Goal: Use online tool/utility: Utilize a website feature to perform a specific function

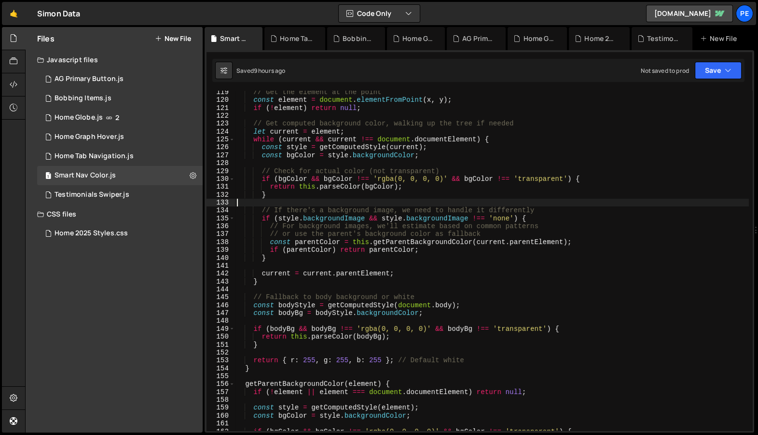
click at [505, 205] on div "// Get the element at the point const element = document . elementFromPoint ( x…" at bounding box center [492, 266] width 514 height 356
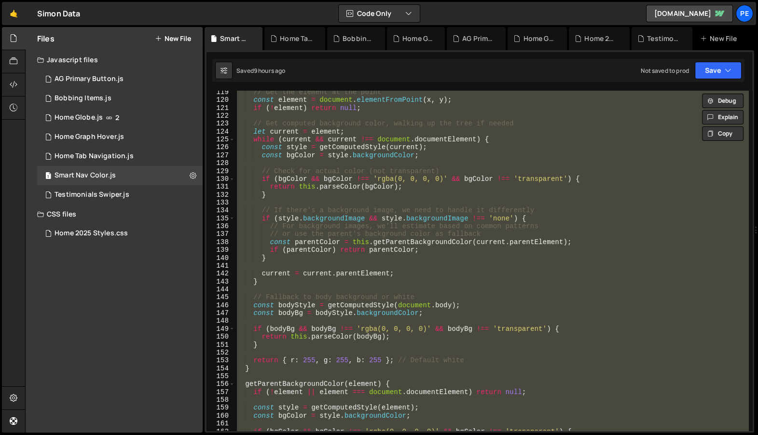
paste textarea
type textarea "// Usage: new SmartNavbar(); or new SmartNavbar('[data-nav="custom"]');"
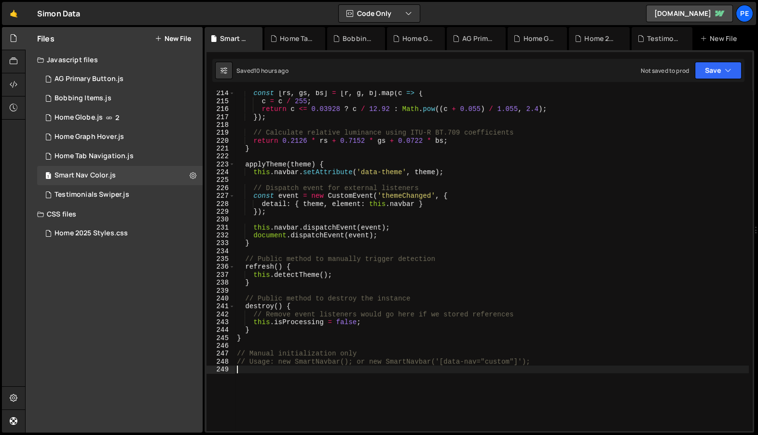
scroll to position [1683, 0]
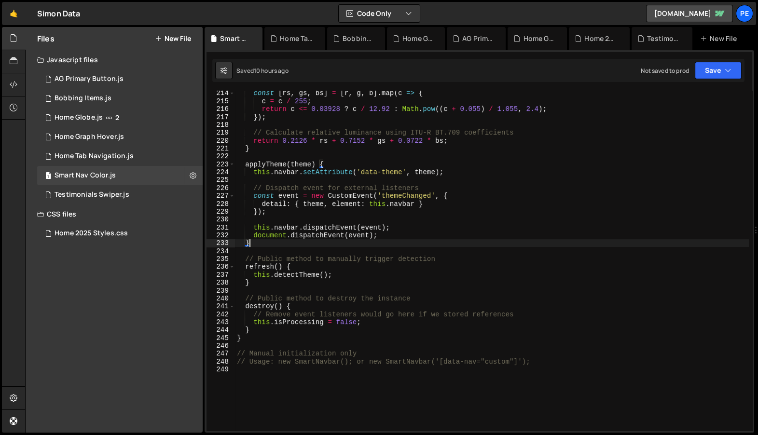
click at [352, 239] on div "const [ rs , gs , bs ] = [ r , g , b ] . map ( c => { c = c / 255 ; return c <=…" at bounding box center [492, 267] width 514 height 356
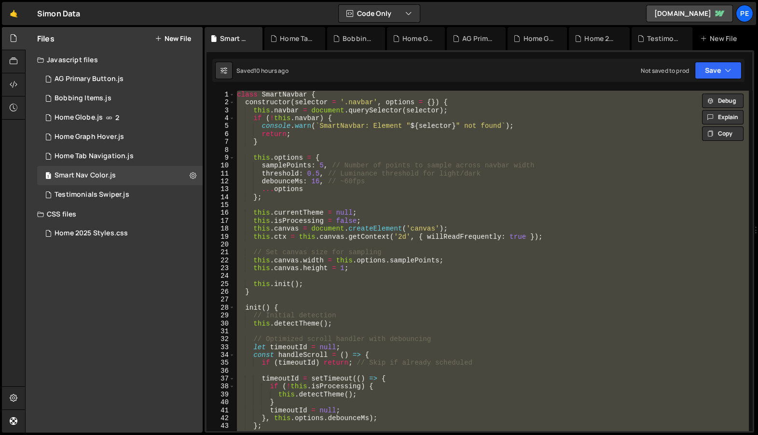
scroll to position [0, 0]
click at [352, 239] on div "class SmartNavbar { constructor ( selector = '.navbar' , options = { }) { this …" at bounding box center [491, 261] width 513 height 340
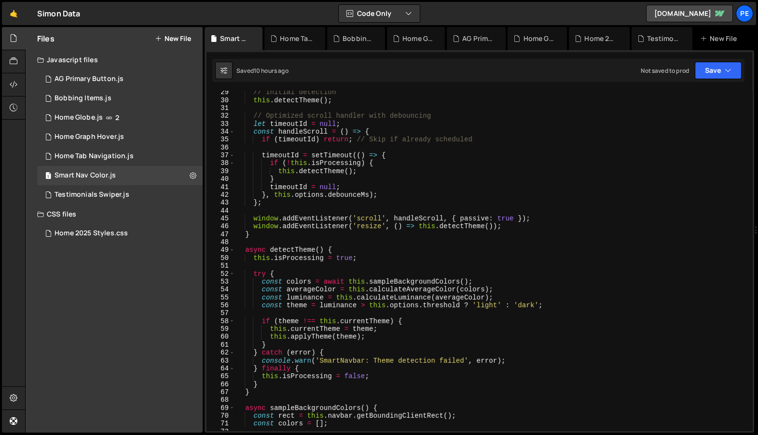
scroll to position [223, 0]
click at [277, 199] on div "// Initial detection this . detectTheme ( ) ; // Optimized scroll handler with …" at bounding box center [492, 266] width 514 height 356
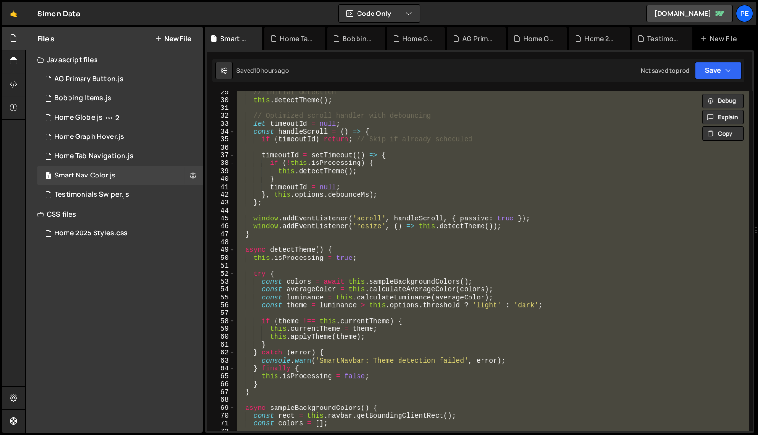
paste textarea
type textarea "// Usage: new SmartNavbar(); or new SmartNavbar('[data-nav="custom"]');"
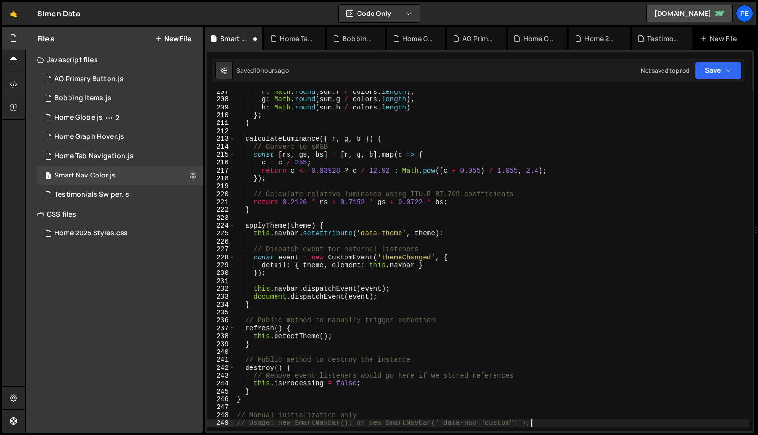
scroll to position [1641, 0]
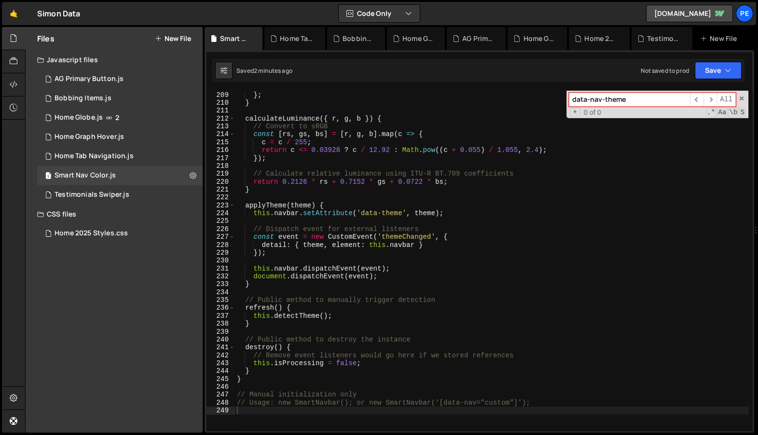
type input "data-nav-theme"
click at [488, 195] on div "b : Math . round ( sum . b / colors . length ) } ; } calculateLuminance ({ r , …" at bounding box center [492, 261] width 514 height 356
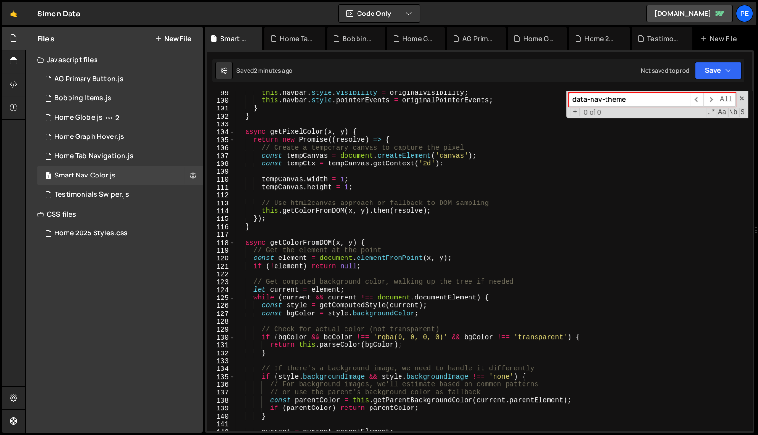
scroll to position [774, 0]
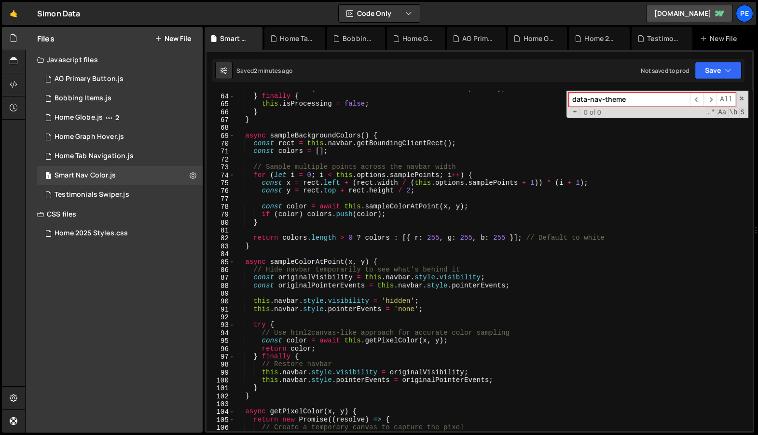
type textarea "for (let i = 0; i < this.options.samplePoints; i++) {"
click at [488, 195] on div "console . warn ( 'SmartNavbar: Theme detection failed' , error ) ; } finally { …" at bounding box center [492, 262] width 514 height 356
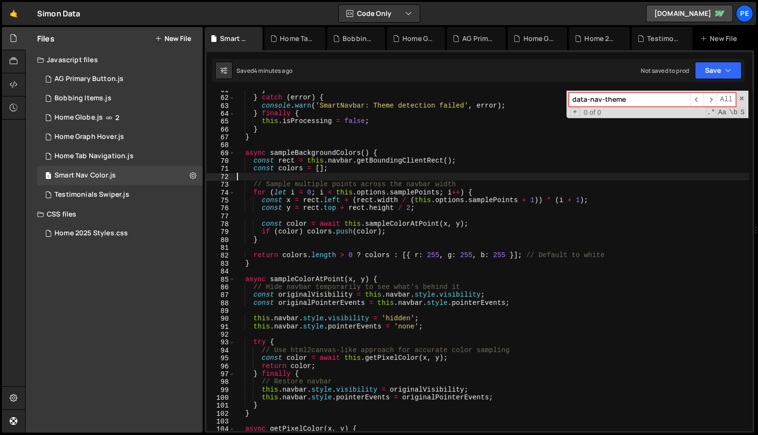
click at [333, 178] on div "} } catch ( error ) { console . warn ( 'SmartNavbar: Theme detection failed' , …" at bounding box center [492, 264] width 514 height 356
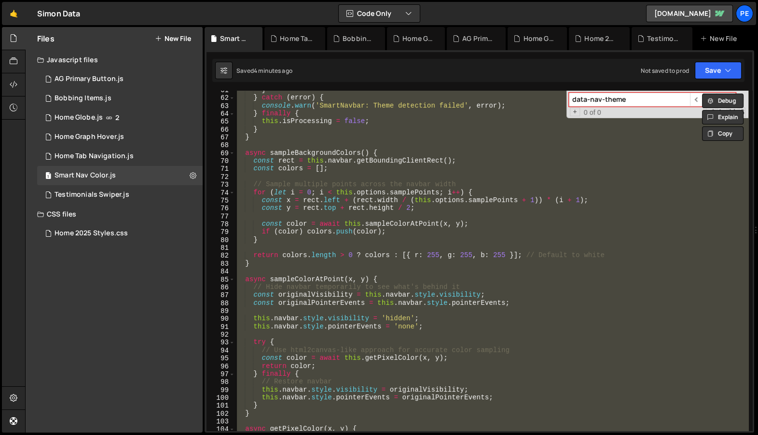
paste textarea
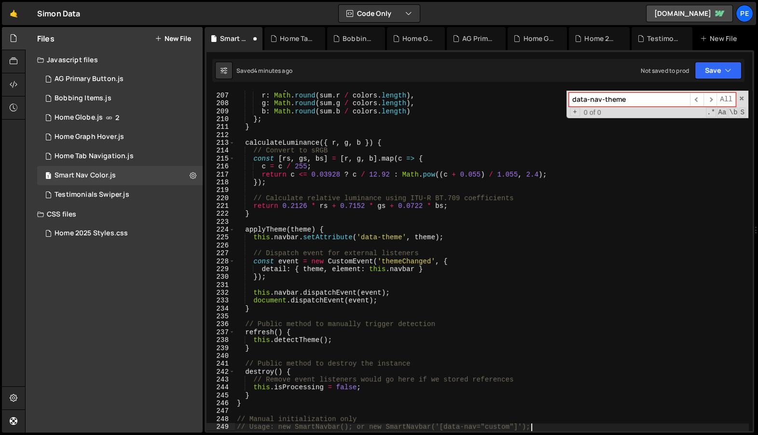
click at [385, 196] on div "return { r : Math . round ( sum . r / colors . length ) , g : Math . round ( su…" at bounding box center [492, 262] width 514 height 356
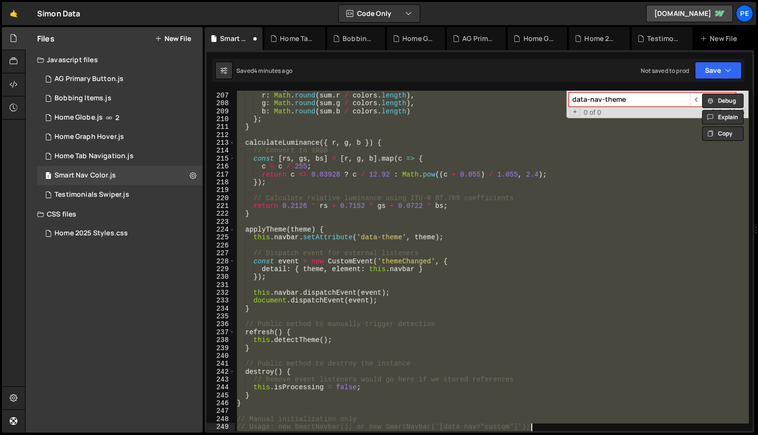
paste textarea
type textarea "// Usage: new SmartNavbar(); or new SmartNavbar('[data-nav="custom"]');"
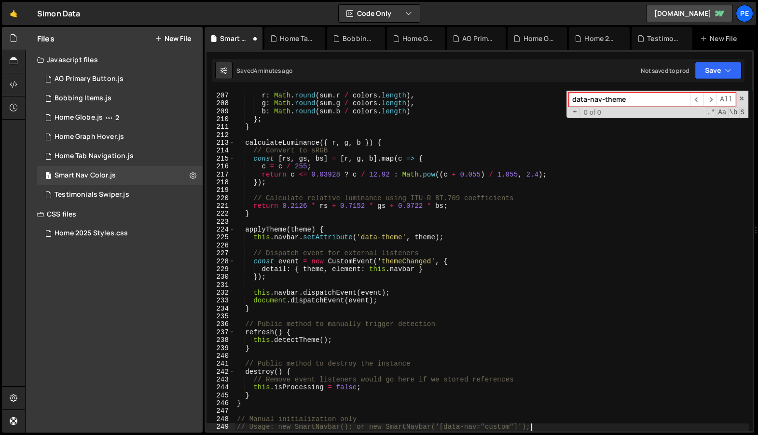
click at [616, 112] on div "+ 0 of 0 .* Aa \b S" at bounding box center [657, 113] width 177 height 8
click at [616, 107] on div "data-nav-theme ​ ​ All Replace All + 0 of 0 .* Aa \b S" at bounding box center [657, 104] width 182 height 27
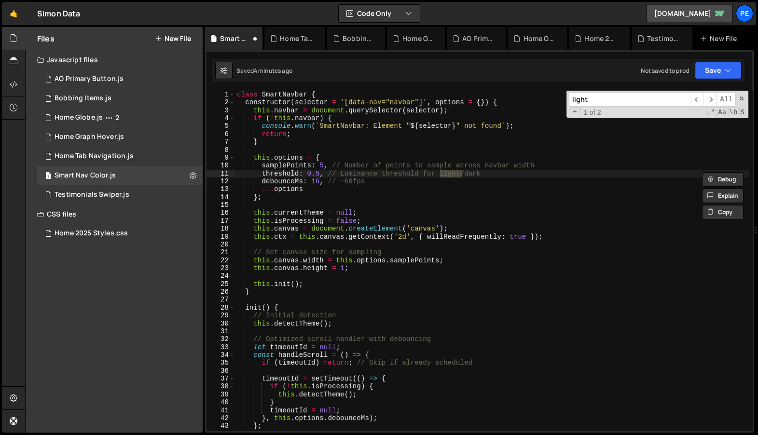
scroll to position [272, 0]
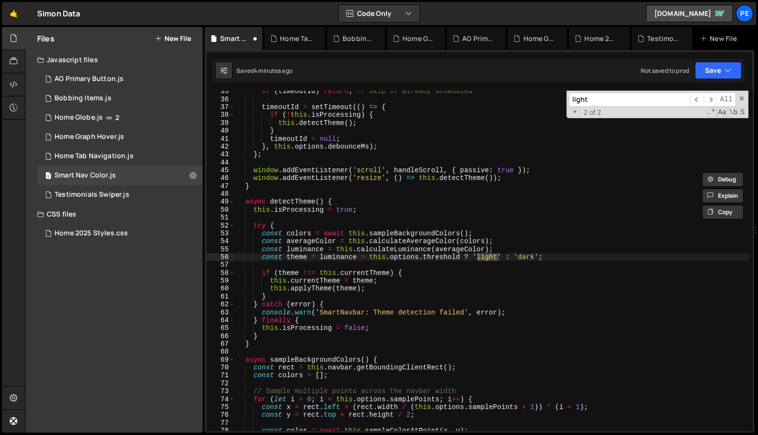
type input "light"
click at [663, 107] on div "light ​ ​ All Replace All + 2 of 2 .* Aa \b S" at bounding box center [657, 104] width 182 height 27
click at [438, 163] on div "if ( timeoutId ) return ; // Skip if already scheduled timeoutId = setTimeout (…" at bounding box center [492, 265] width 514 height 356
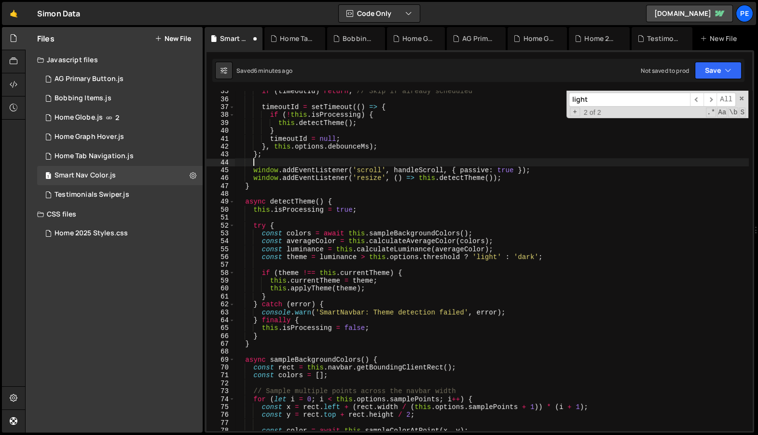
paste textarea
type textarea "// Usage: new SmartNavbar(); or new SmartNavbar('[data-nav="custom"]');"
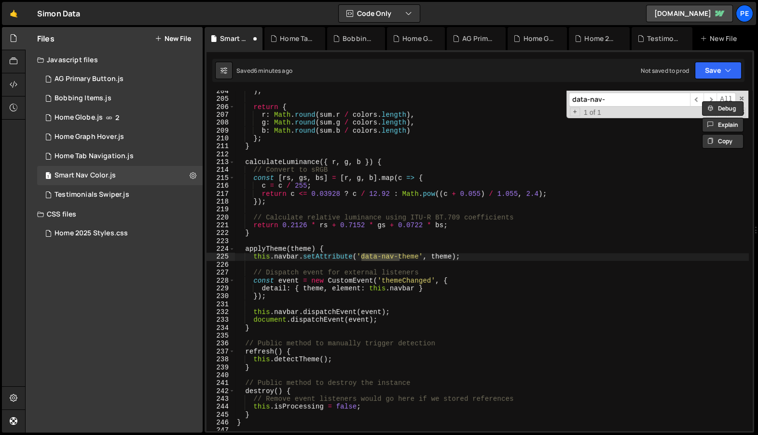
scroll to position [1605, 0]
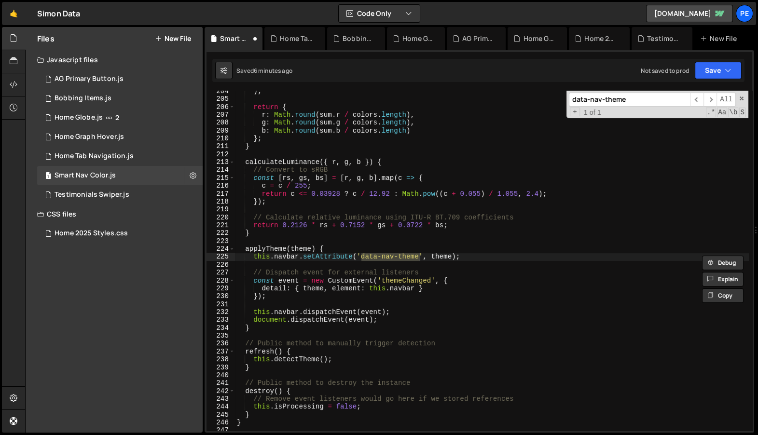
type input "data-nav-theme"
click at [430, 241] on div ") ; return { r : Math . round ( sum . r / colors . length ) , g : Math . round …" at bounding box center [492, 265] width 514 height 356
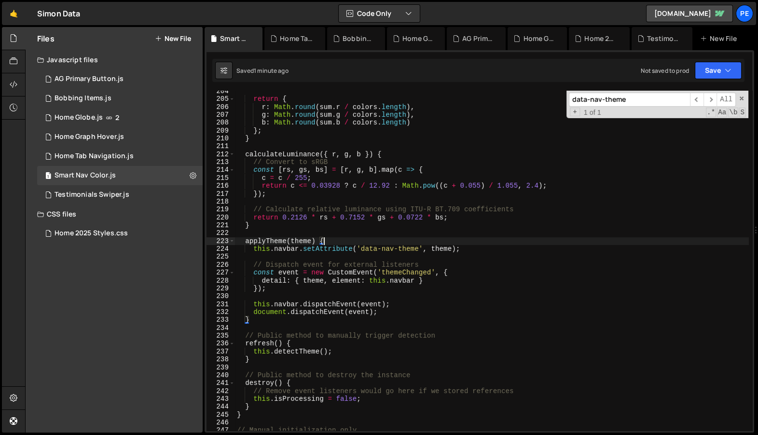
click at [408, 243] on div "return { r : Math . round ( sum . r / colors . length ) , g : Math . round ( su…" at bounding box center [492, 265] width 514 height 356
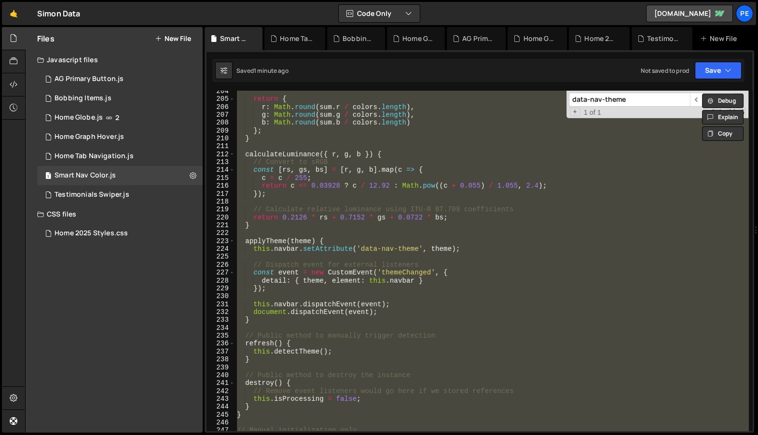
paste textarea "}"
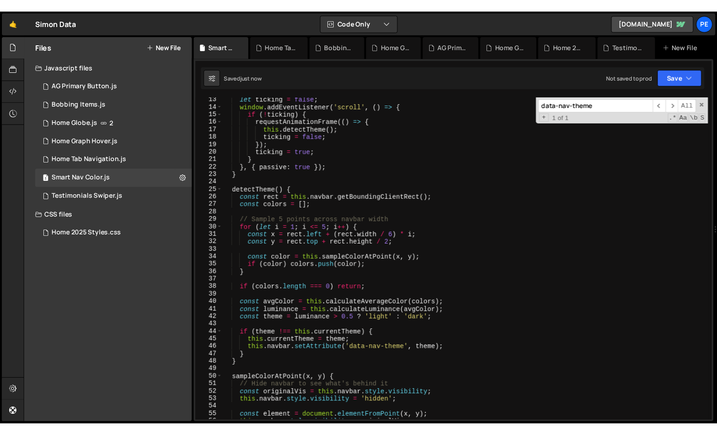
scroll to position [108, 0]
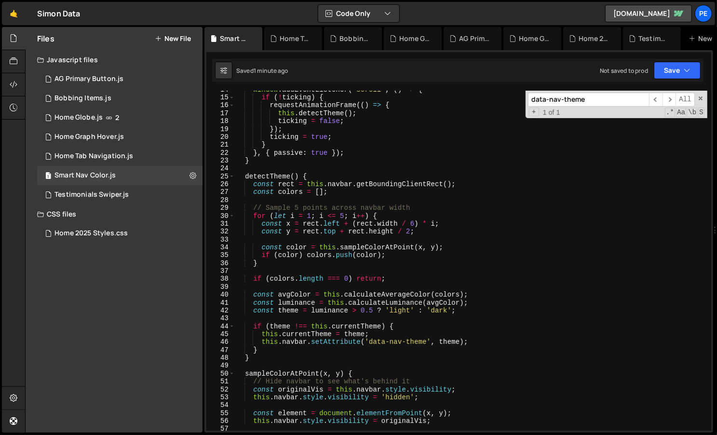
click at [341, 189] on div "window . addEventListener ( 'scroll' , ( ) => { if ( ! ticking ) { requestAnima…" at bounding box center [471, 264] width 473 height 356
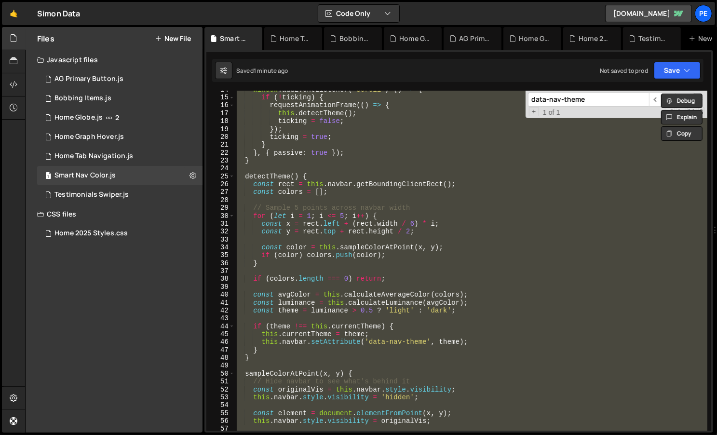
paste textarea
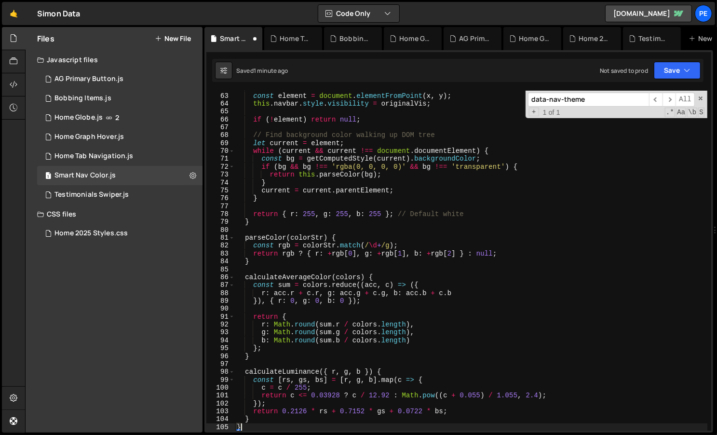
scroll to position [488, 0]
type textarea "return 0.2126 * rs + 0.7152 * gs + 0.0722 * bs;"
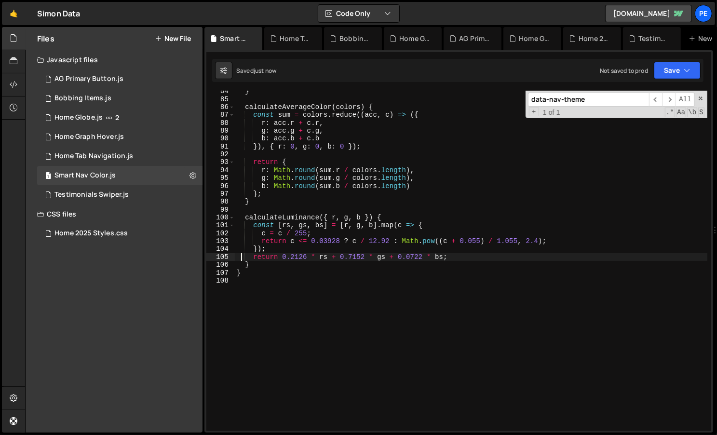
scroll to position [658, 0]
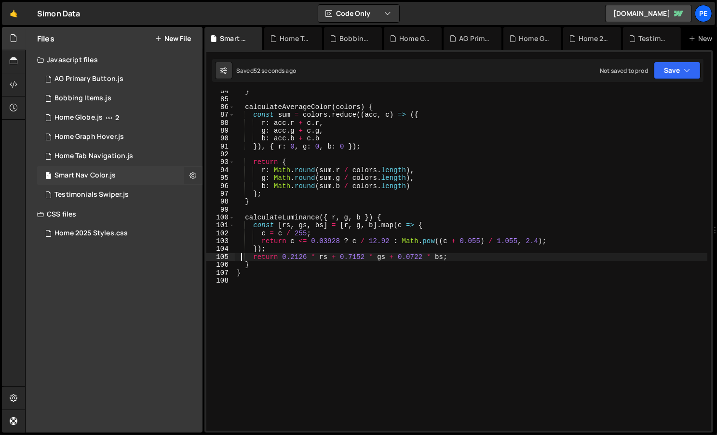
click at [192, 179] on icon at bounding box center [193, 175] width 7 height 9
type input "Smart Nav Color"
radio input "true"
checkbox input "true"
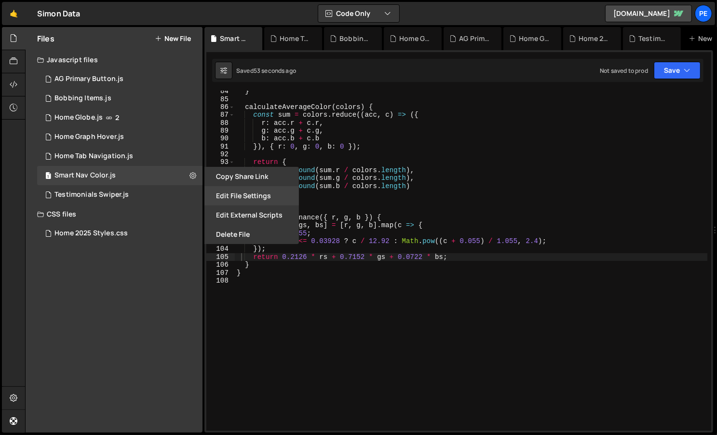
click at [233, 196] on button "Edit File Settings" at bounding box center [252, 195] width 95 height 19
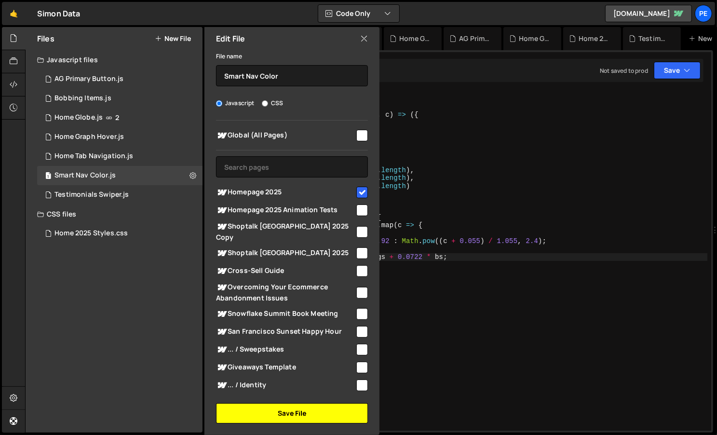
click at [274, 415] on button "Save File" at bounding box center [292, 413] width 152 height 20
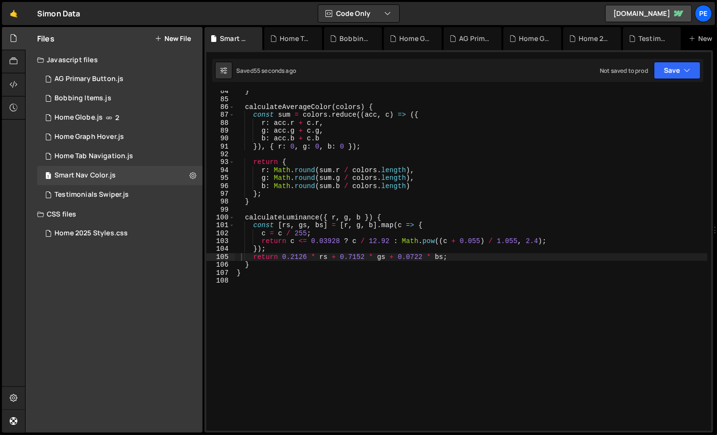
click at [391, 286] on div "} calculateAverageColor ( colors ) { const sum = colors . reduce (( acc , c ) =…" at bounding box center [471, 265] width 473 height 356
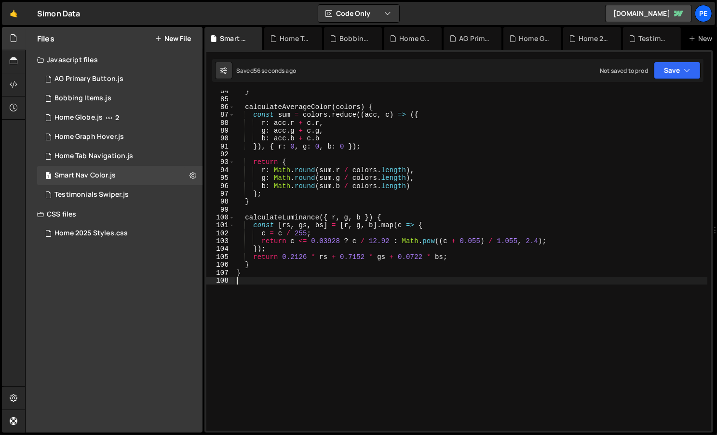
type textarea "}"
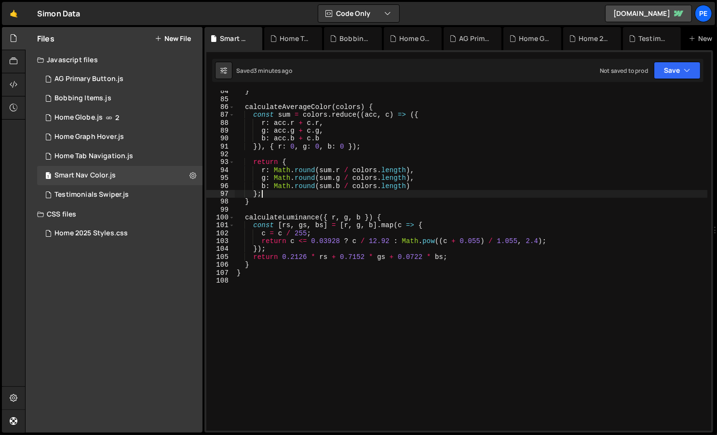
click at [371, 194] on div "} calculateAverageColor ( colors ) { const sum = colors . reduce (( acc , c ) =…" at bounding box center [471, 265] width 473 height 356
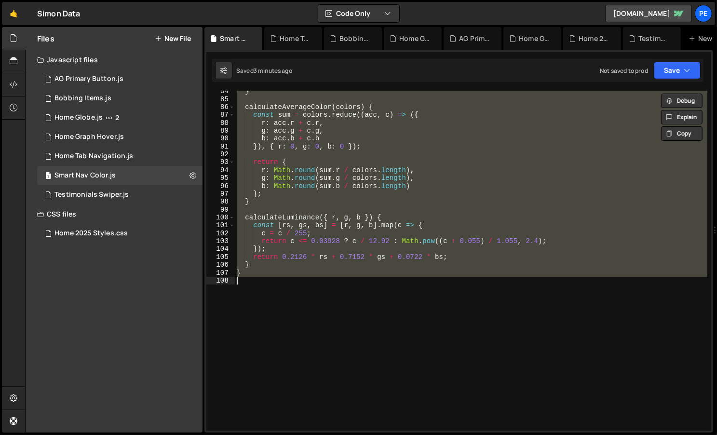
paste textarea "new SmartNavbar();"
type textarea "new SmartNavbar();"
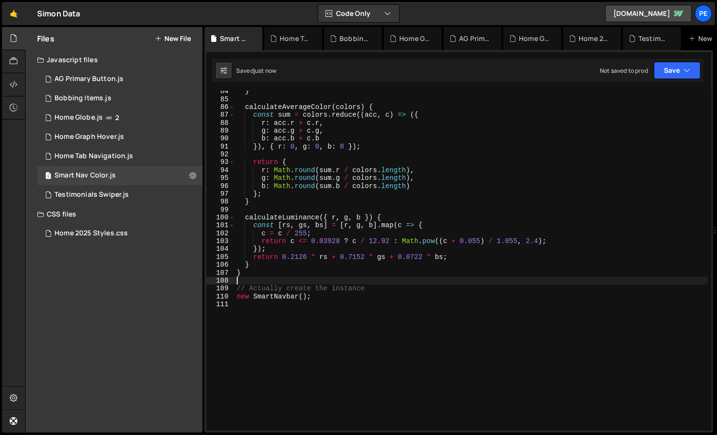
click at [424, 292] on div "} calculateAverageColor ( colors ) { const sum = colors . reduce (( acc , c ) =…" at bounding box center [471, 265] width 473 height 356
type textarea "// Actually create the instance"
click at [500, 146] on div "} calculateAverageColor ( colors ) { const sum = colors . reduce (( acc , c ) =…" at bounding box center [471, 265] width 473 height 356
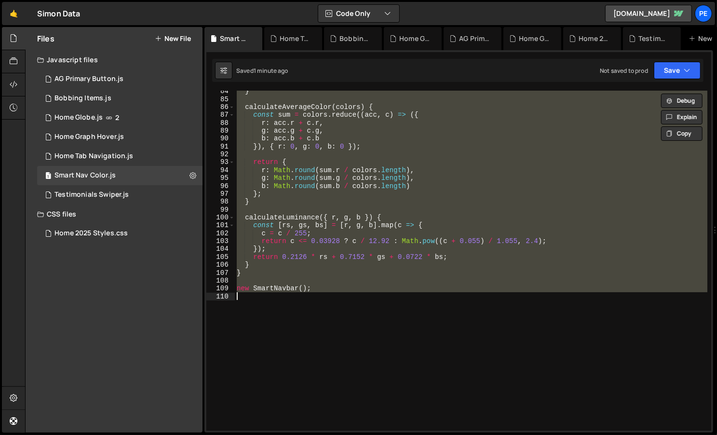
paste textarea
type textarea "new SmartNavbar();"
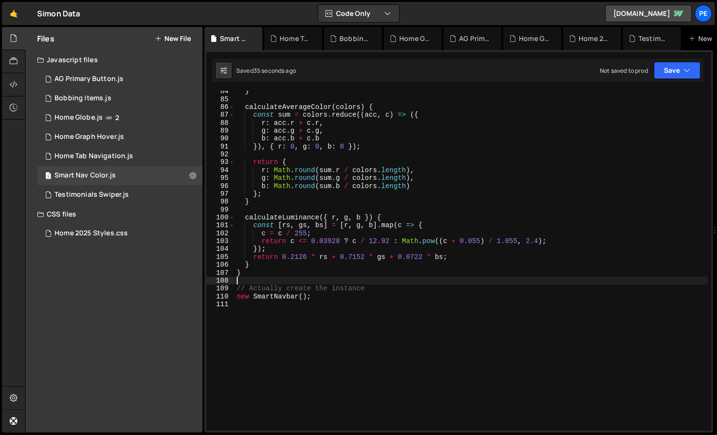
click at [330, 335] on div "} calculateAverageColor ( colors ) { const sum = colors . reduce (( acc , c ) =…" at bounding box center [471, 265] width 473 height 356
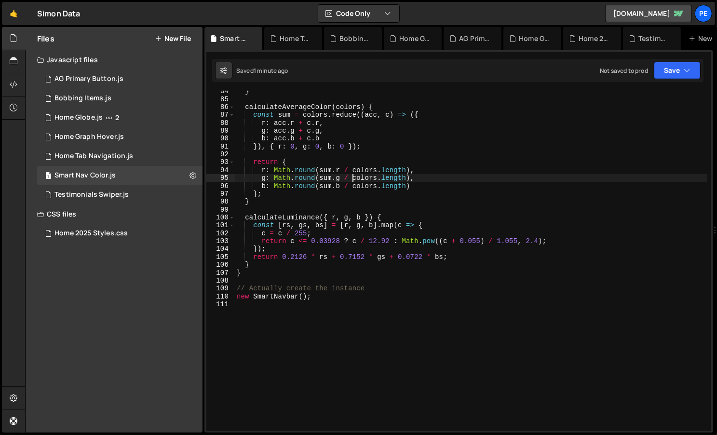
click at [352, 177] on div "} calculateAverageColor ( colors ) { const sum = colors . reduce (( acc , c ) =…" at bounding box center [471, 265] width 473 height 356
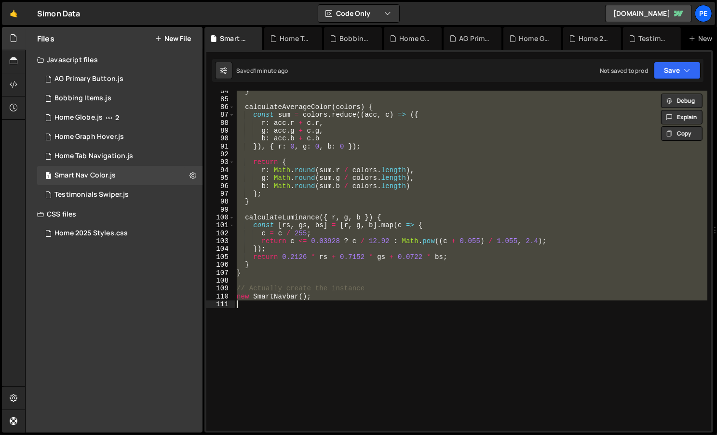
paste textarea
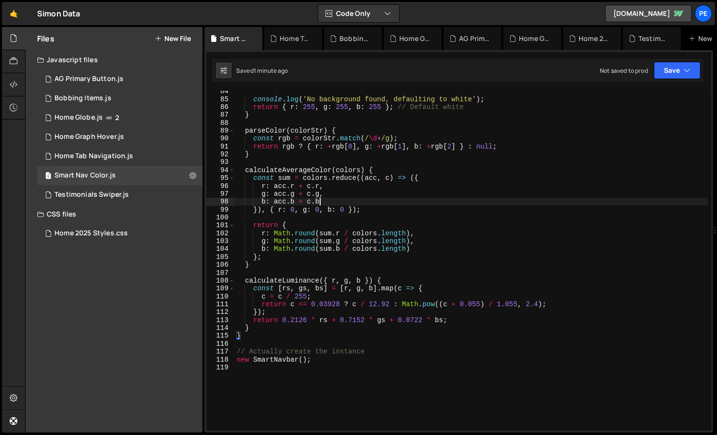
click at [403, 198] on div "console . log ( 'No background found, defaulting to white' ) ; return { r : 255…" at bounding box center [471, 265] width 473 height 356
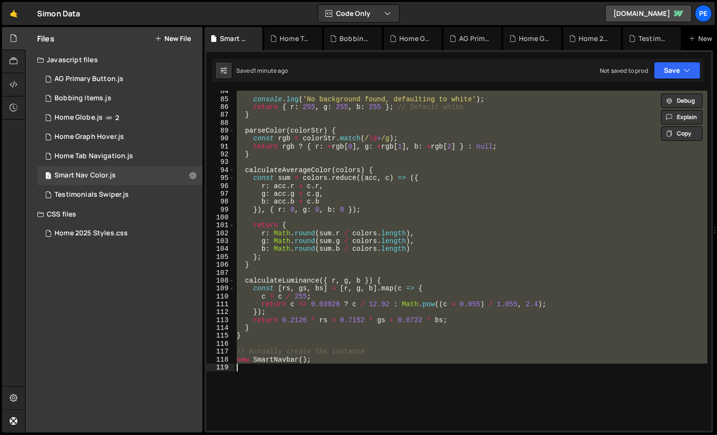
paste textarea "updateNavbarTheme();"
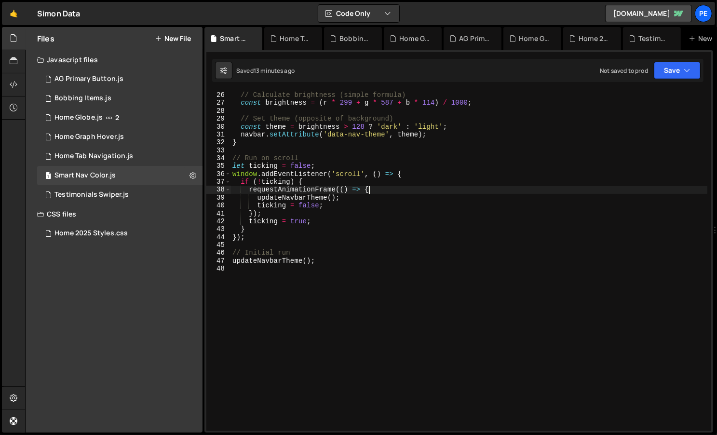
click at [446, 192] on div "// Calculate brightness (simple formula) const brightness = ( r * 299 + g * 587…" at bounding box center [470, 261] width 478 height 356
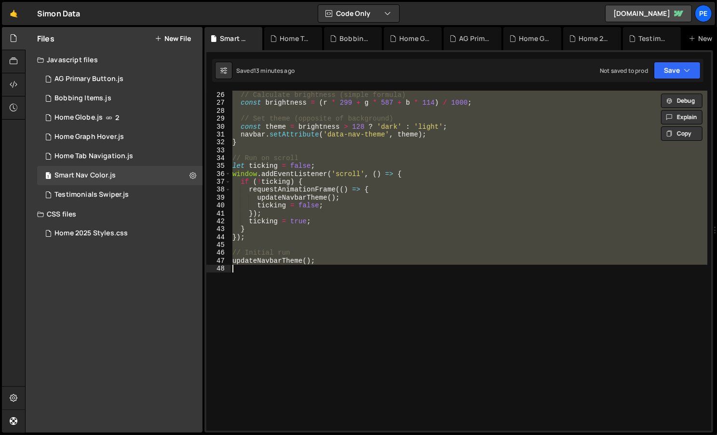
paste textarea "}"
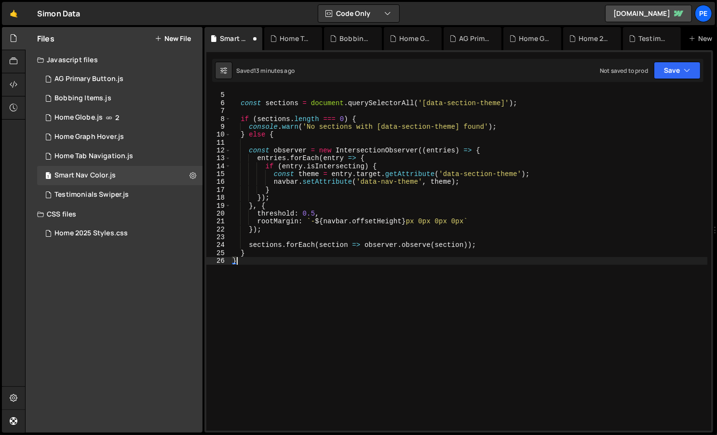
scroll to position [31, 0]
click at [283, 164] on div "} else { const sections = document . querySelectorAll ( '[data-section-theme]' …" at bounding box center [470, 261] width 478 height 356
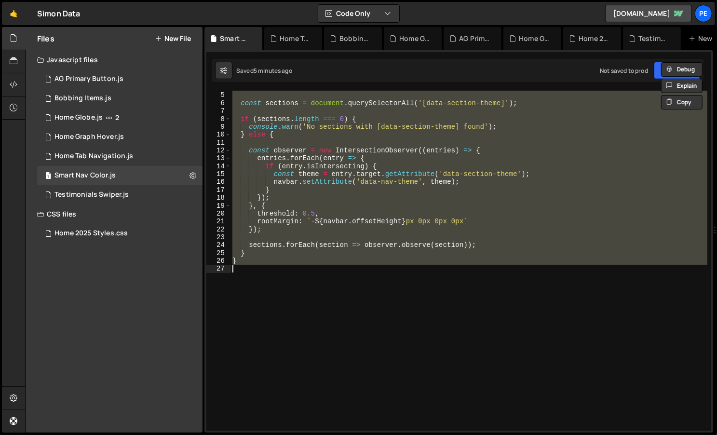
paste textarea
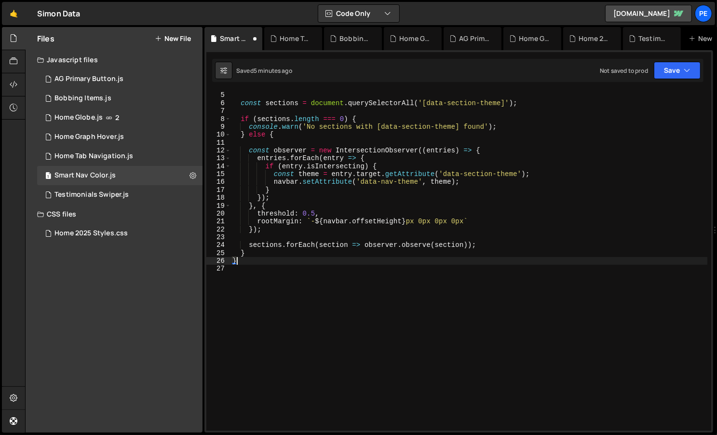
scroll to position [0, 0]
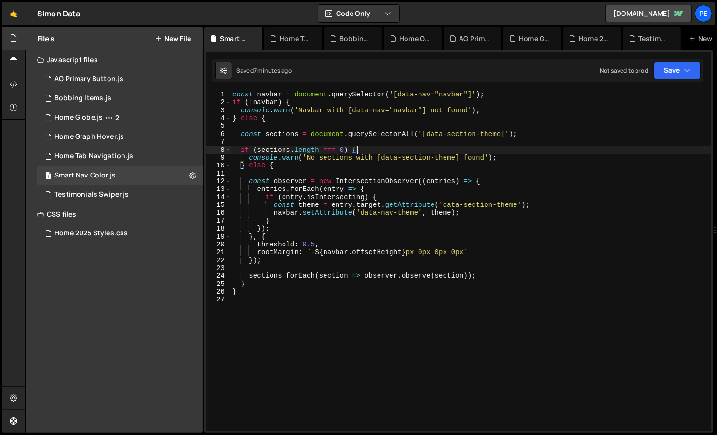
click at [417, 150] on div "const navbar = document . querySelector ( '[data-nav="navbar"]' ) ; if ( ! navb…" at bounding box center [471, 269] width 481 height 356
paste textarea
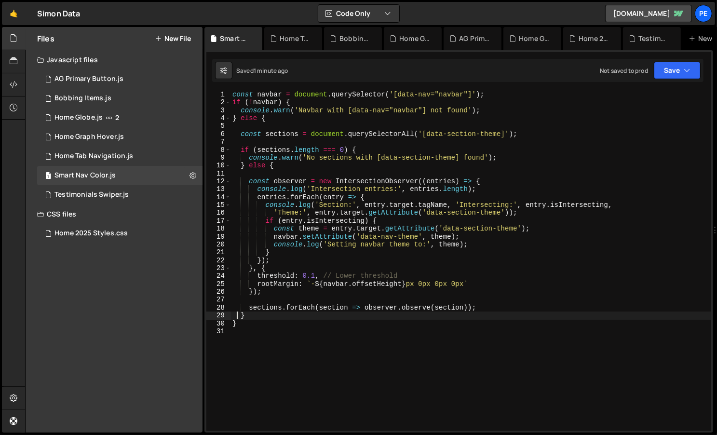
click at [342, 218] on div "const navbar = document . querySelector ( '[data-nav="navbar"]' ) ; if ( ! navb…" at bounding box center [471, 269] width 481 height 356
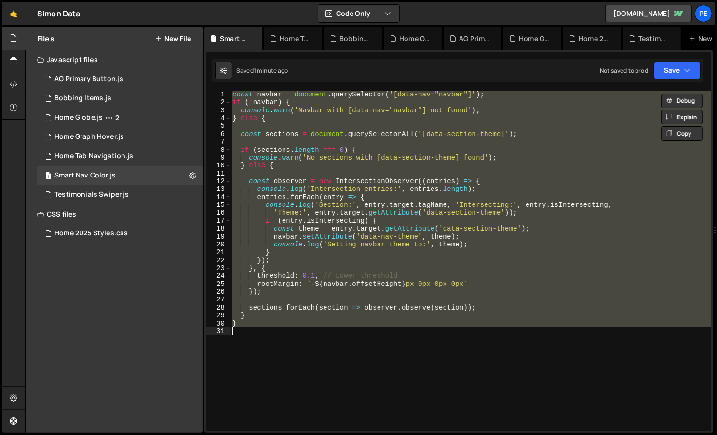
paste textarea
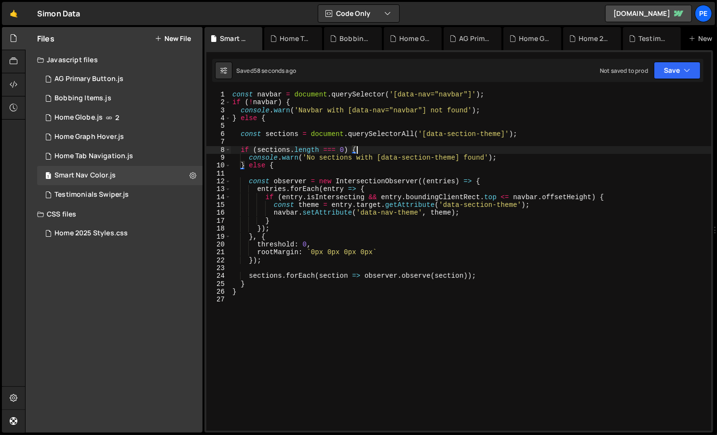
click at [494, 147] on div "const navbar = document . querySelector ( '[data-nav="navbar"]' ) ; if ( ! navb…" at bounding box center [471, 269] width 481 height 356
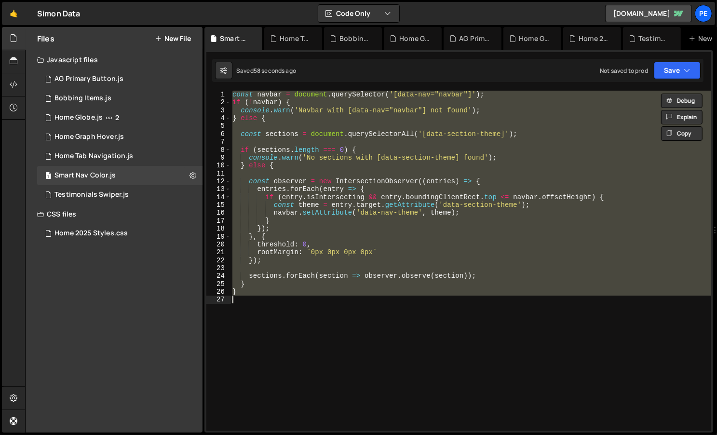
paste textarea
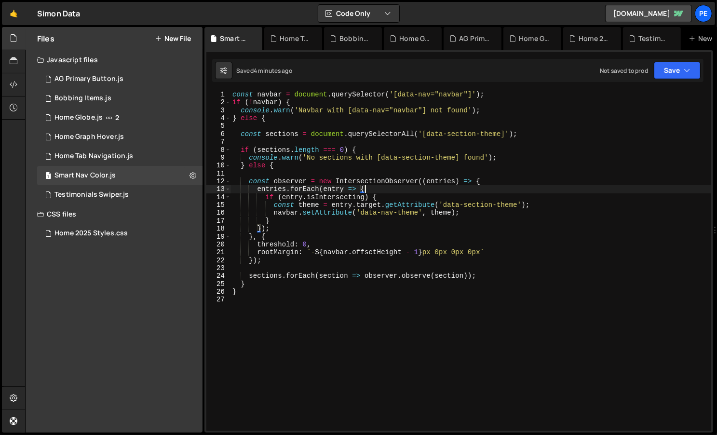
click at [366, 188] on div "const navbar = document . querySelector ( '[data-nav="navbar"]' ) ; if ( ! navb…" at bounding box center [471, 269] width 481 height 356
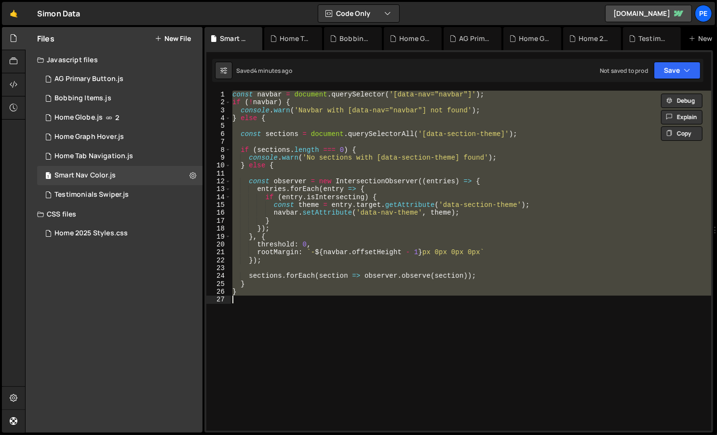
paste textarea
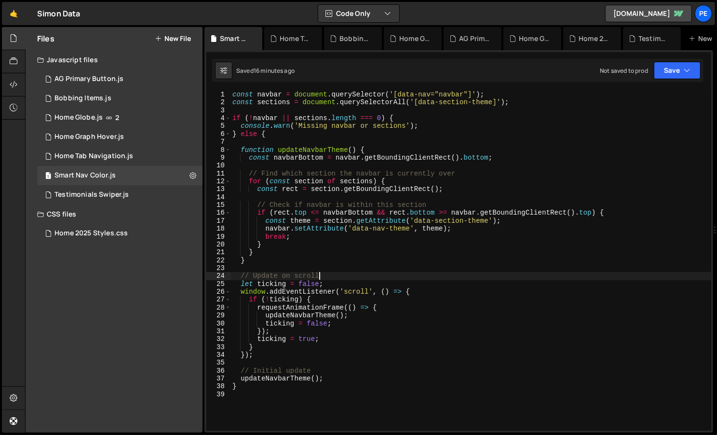
click at [503, 278] on div "const navbar = document . querySelector ( '[data-nav="navbar"]' ) ; const secti…" at bounding box center [471, 269] width 481 height 356
click at [461, 121] on div "const navbar = document . querySelector ( '[data-nav="navbar"]' ) ; const secti…" at bounding box center [471, 269] width 481 height 356
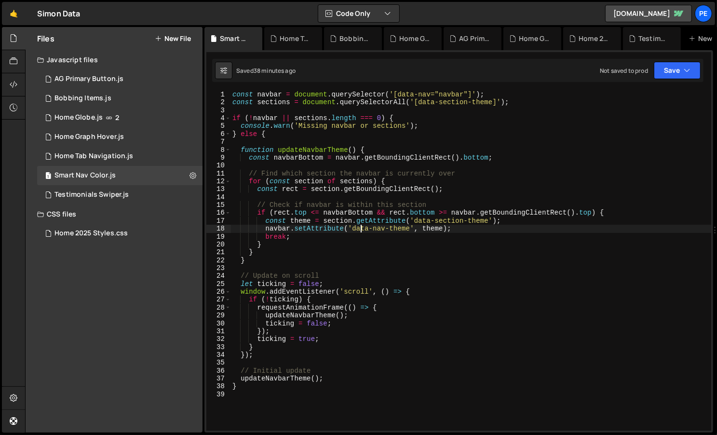
click at [360, 232] on div "const navbar = document . querySelector ( '[data-nav="navbar"]' ) ; const secti…" at bounding box center [471, 269] width 481 height 356
type textarea "navbar.setAttribute('data-nav-theme', theme);"
